Goal: Task Accomplishment & Management: Complete application form

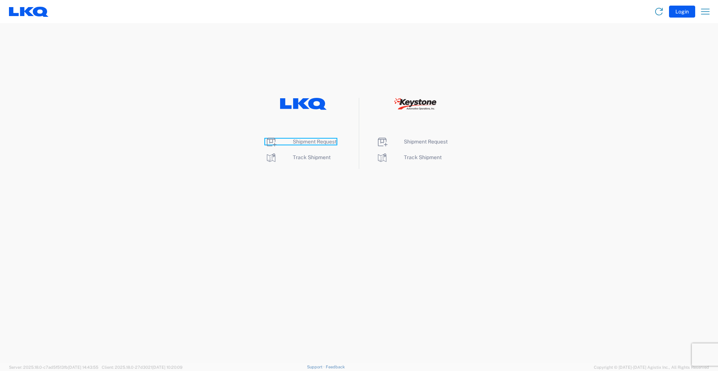
click at [308, 139] on span "Shipment Request" at bounding box center [315, 142] width 44 height 6
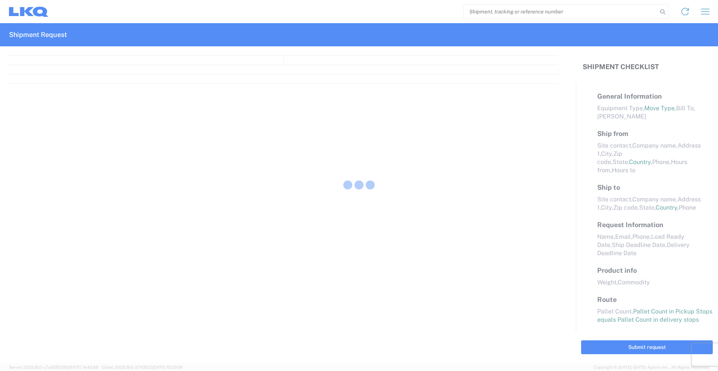
select select "FULL"
select select "LBS"
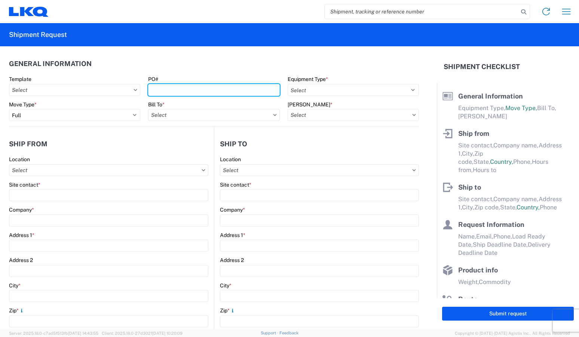
click at [178, 91] on input "PO#" at bounding box center [213, 90] width 131 height 12
type input "960-2202"
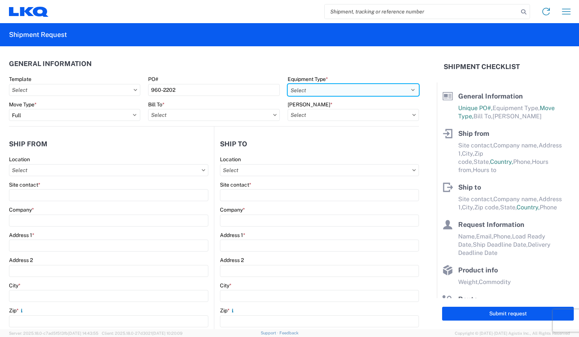
click at [330, 89] on select "Select 53’ Dry Van Flatbed Dropdeck (van) Lowboy (flatbed) Rail" at bounding box center [352, 90] width 131 height 12
select select "STDV"
click at [287, 84] on select "Select 53’ Dry Van Flatbed Dropdeck (van) Lowboy (flatbed) Rail" at bounding box center [352, 90] width 131 height 12
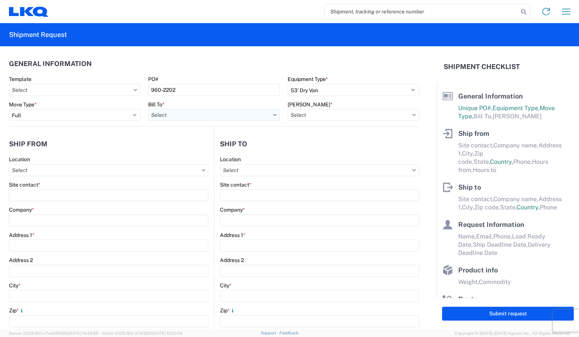
click at [239, 115] on input "Bill To *" at bounding box center [213, 115] width 131 height 12
type input "1760"
click at [211, 148] on div "1760 - LKQ Best Core" at bounding box center [213, 148] width 131 height 12
type input "1760 - LKQ Best Core"
click at [304, 114] on input "[PERSON_NAME] *" at bounding box center [352, 115] width 131 height 12
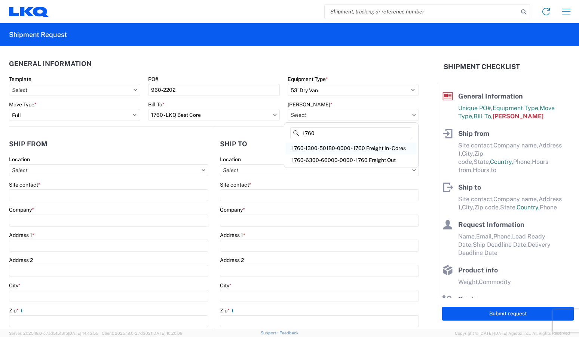
type input "1760"
click at [328, 145] on div "1760-1300-50180-0000 - 1760 Freight In - Cores" at bounding box center [351, 148] width 131 height 12
type input "1760-1300-50180-0000 - 1760 Freight In - Cores"
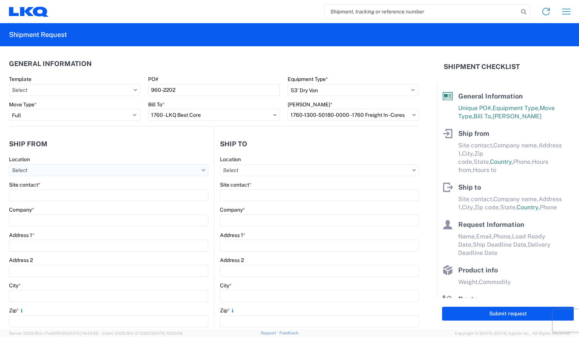
click at [65, 170] on input "Location" at bounding box center [108, 170] width 199 height 12
type input "7160"
click at [72, 206] on div "7160 - Lecavalier - [GEOGRAPHIC_DATA]" at bounding box center [76, 204] width 131 height 12
type input "7160 - Lecavalier - [GEOGRAPHIC_DATA]"
type input "LKQ Corporation"
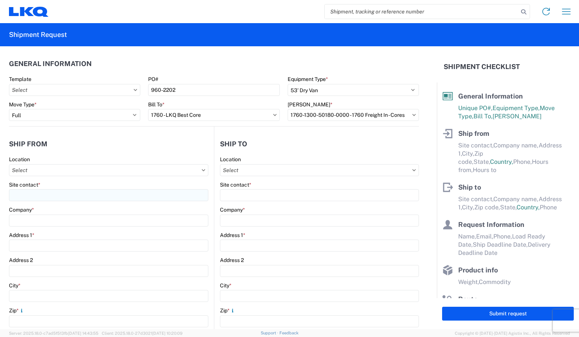
type input "2925 [GEOGRAPHIC_DATA]"
type input "Sainte-Sophie"
type input "J5J1L1"
select select
select select "CA"
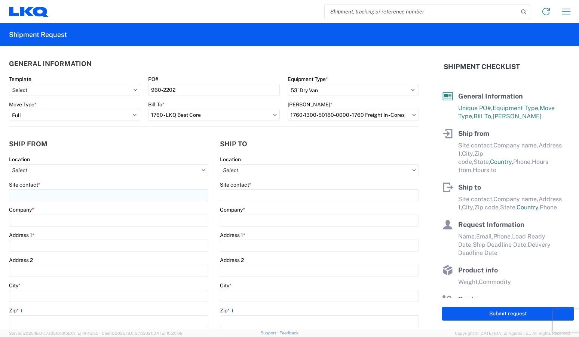
type input "07:30"
type input "14:30"
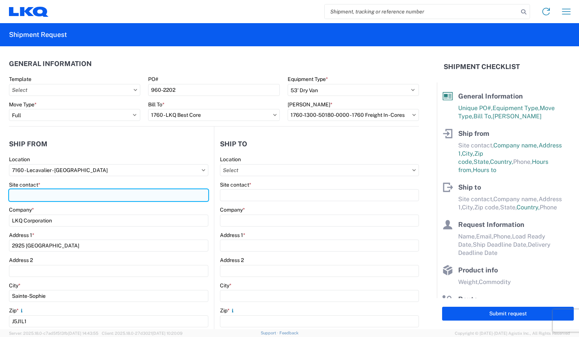
click at [68, 192] on input "Site contact *" at bounding box center [108, 195] width 199 height 12
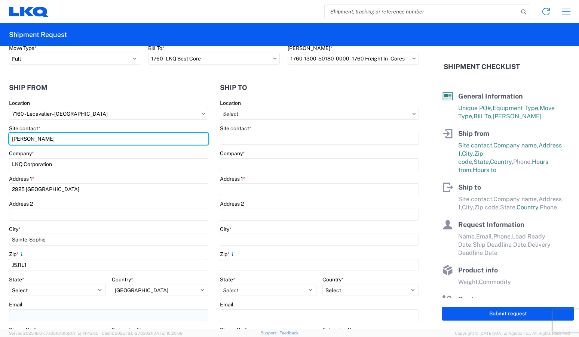
scroll to position [187, 0]
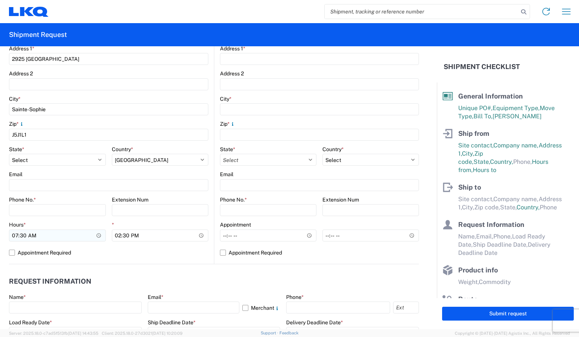
type input "[PERSON_NAME]"
click at [23, 236] on input "07:30" at bounding box center [57, 236] width 97 height 12
click at [117, 236] on input "14:30" at bounding box center [160, 236] width 97 height 12
type input "13:30"
click at [10, 253] on label "Appointment Required" at bounding box center [108, 253] width 199 height 12
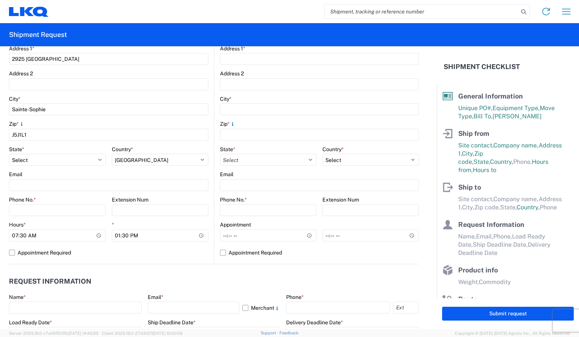
click at [0, 0] on input "Appointment Required" at bounding box center [0, 0] width 0 height 0
select select "CA"
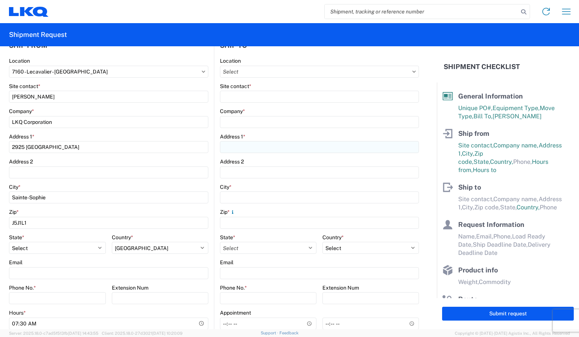
scroll to position [75, 0]
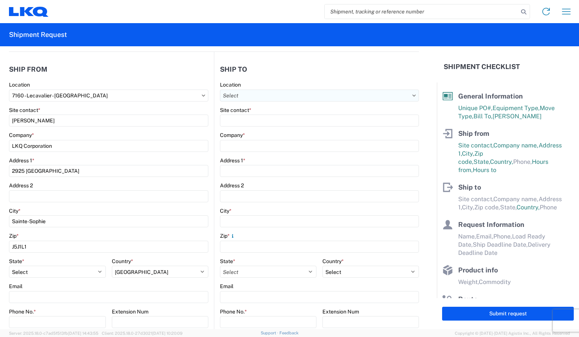
click at [281, 95] on input "Location" at bounding box center [319, 96] width 199 height 12
type input "1760"
click at [277, 132] on div "1760 - LKQ Best Core" at bounding box center [284, 129] width 131 height 12
type input "1760 - LKQ Best Core"
type input "LKQ Corporation"
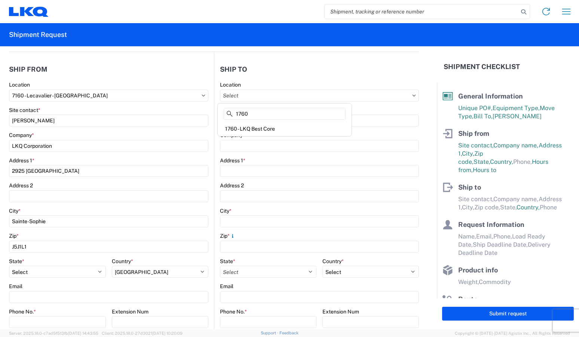
type input "[STREET_ADDRESS]"
type input "[GEOGRAPHIC_DATA]"
type input "77038"
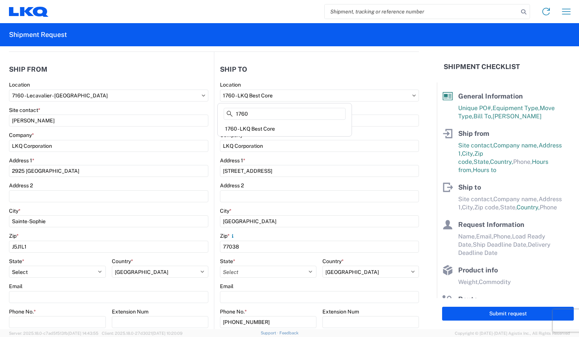
select select "US"
click at [264, 114] on div "Site contact *" at bounding box center [319, 117] width 199 height 20
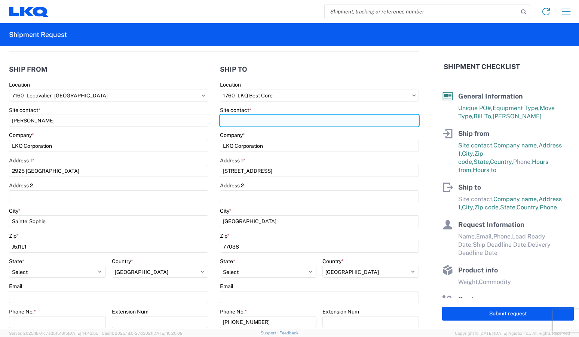
click at [268, 119] on input "Site contact *" at bounding box center [319, 121] width 199 height 12
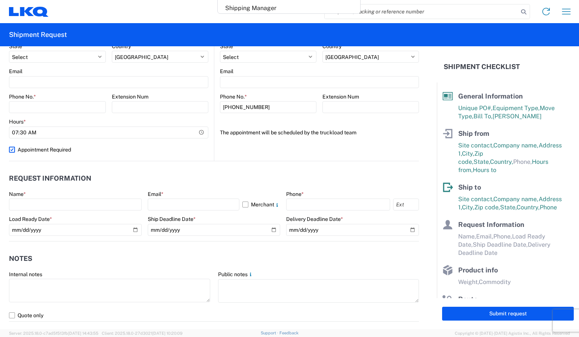
scroll to position [336, 0]
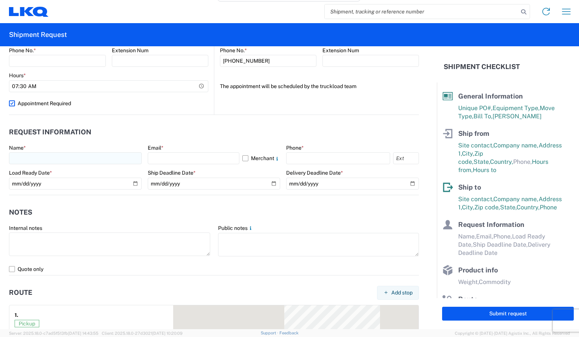
type input "SHIPPING"
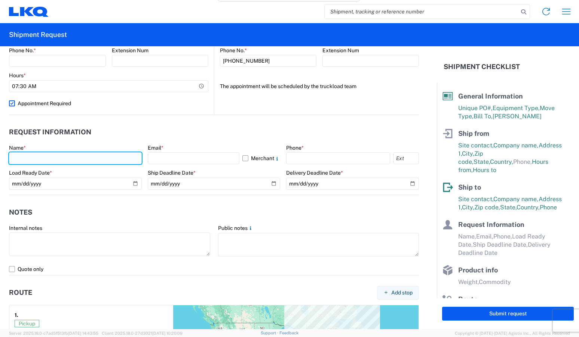
click at [115, 159] on input "text" at bounding box center [75, 158] width 133 height 12
type input "[PERSON_NAME]"
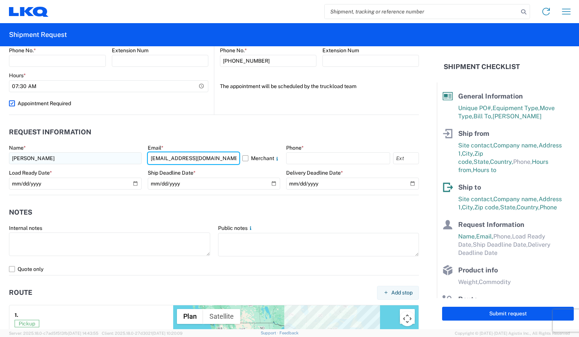
type input "[EMAIL_ADDRESS][DOMAIN_NAME]"
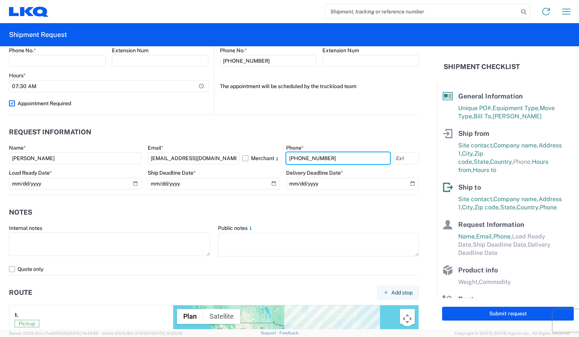
type input "[PHONE_NUMBER]"
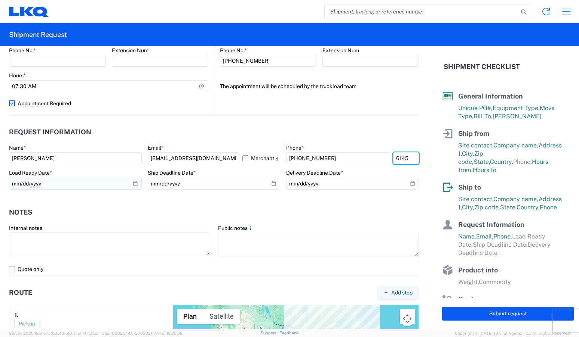
type input "6145"
click at [131, 184] on input "date" at bounding box center [75, 184] width 133 height 12
type input "[DATE]"
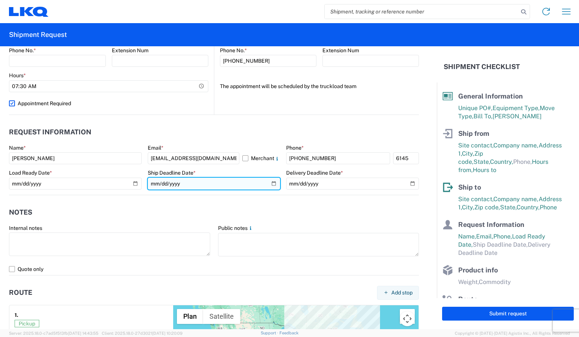
click at [271, 183] on input "date" at bounding box center [214, 184] width 133 height 12
type input "[DATE]"
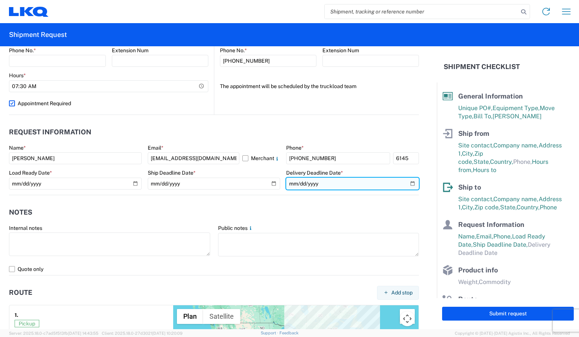
click at [408, 182] on input "date" at bounding box center [352, 184] width 133 height 12
type input "[DATE]"
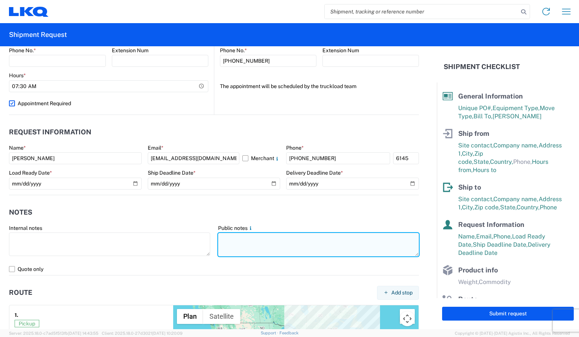
click at [324, 240] on textarea at bounding box center [318, 245] width 201 height 24
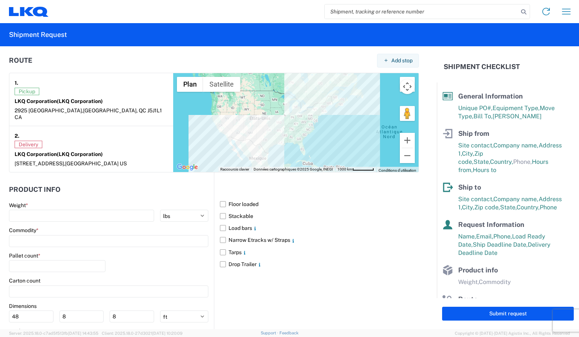
scroll to position [613, 0]
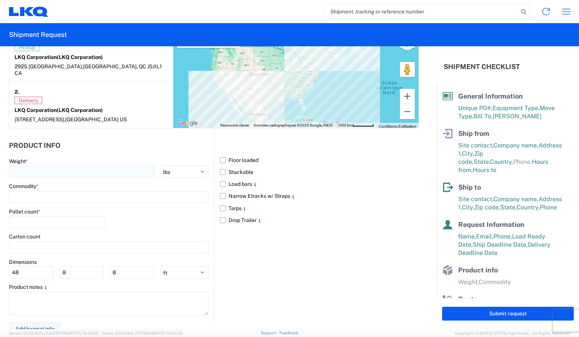
type textarea "please respect pick up hours"
click at [55, 166] on input "number" at bounding box center [81, 172] width 145 height 12
type input "40580"
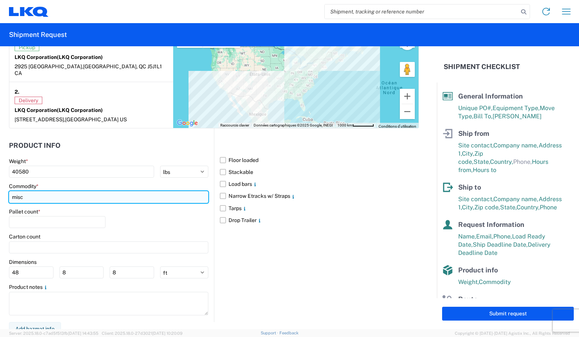
type input "misc"
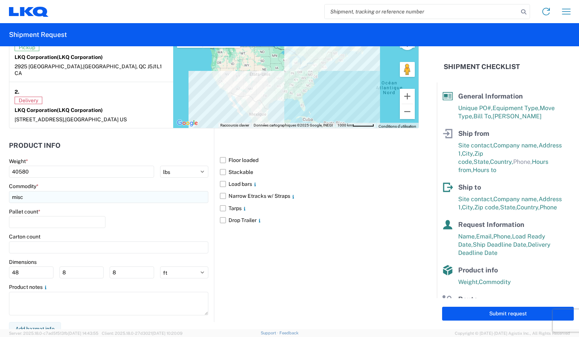
click at [56, 192] on input "misc" at bounding box center [108, 197] width 199 height 12
type input "misc"
click at [79, 222] on div "Miscellaneous (alt, comp, conv, etc)" at bounding box center [76, 224] width 131 height 12
type input "Miscellaneous (alt, comp, conv, etc)"
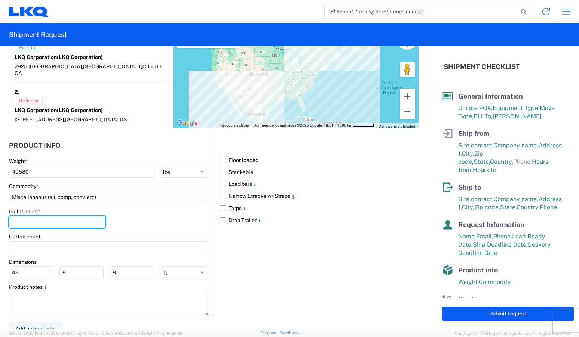
click at [59, 219] on input "number" at bounding box center [57, 222] width 96 height 12
type input "26"
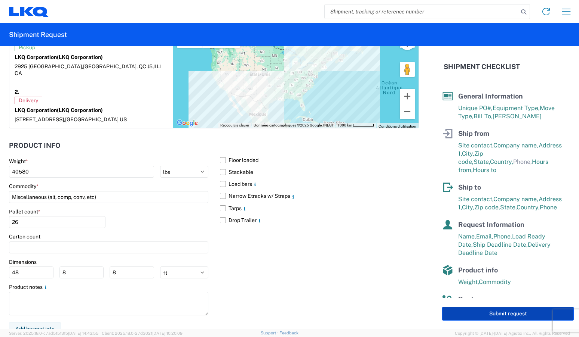
click at [512, 316] on button "Submit request" at bounding box center [508, 314] width 132 height 14
select select "US"
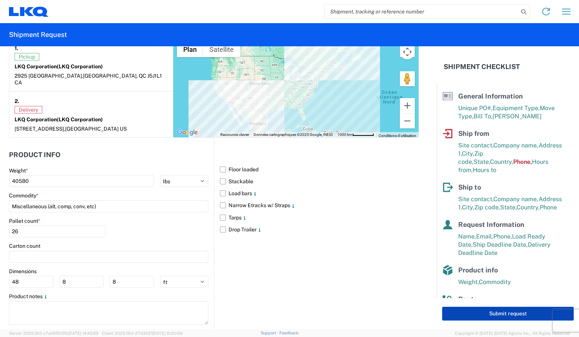
scroll to position [622, 0]
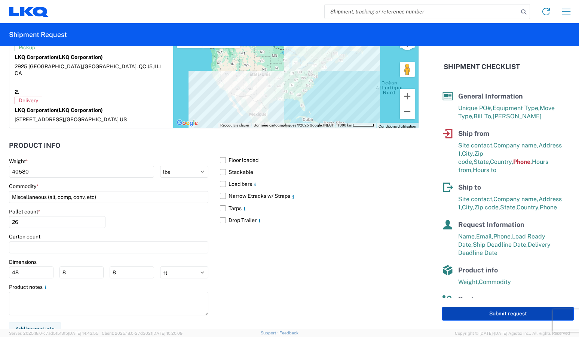
click at [512, 315] on button "Submit request" at bounding box center [508, 314] width 132 height 14
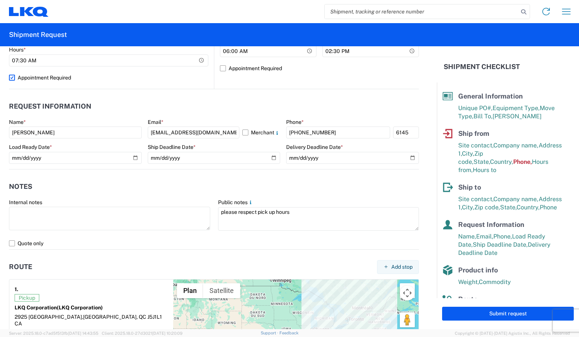
scroll to position [249, 0]
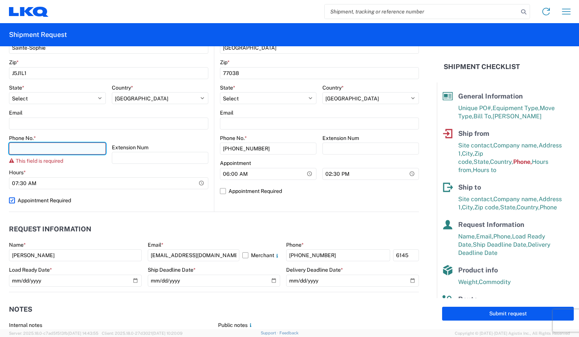
click at [49, 152] on input "Phone No. *" at bounding box center [57, 149] width 97 height 12
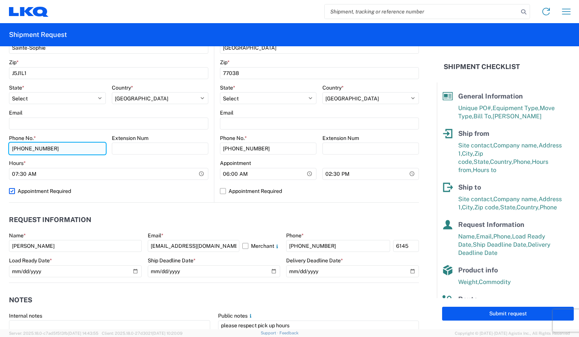
type input "[PHONE_NUMBER]"
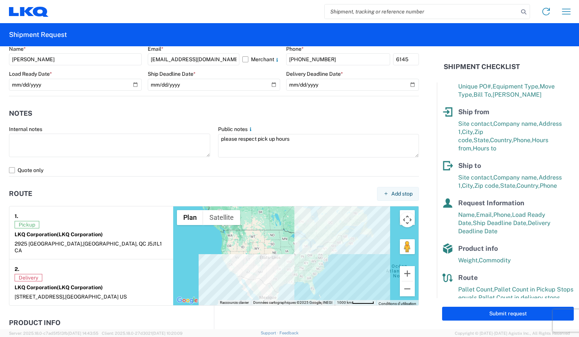
scroll to position [33, 0]
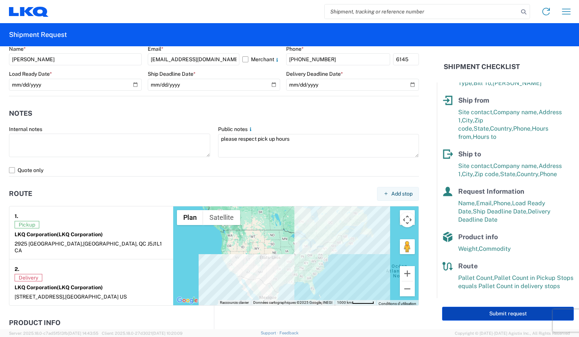
type input "6145"
click at [491, 315] on button "Submit request" at bounding box center [508, 314] width 132 height 14
